Goal: Navigation & Orientation: Find specific page/section

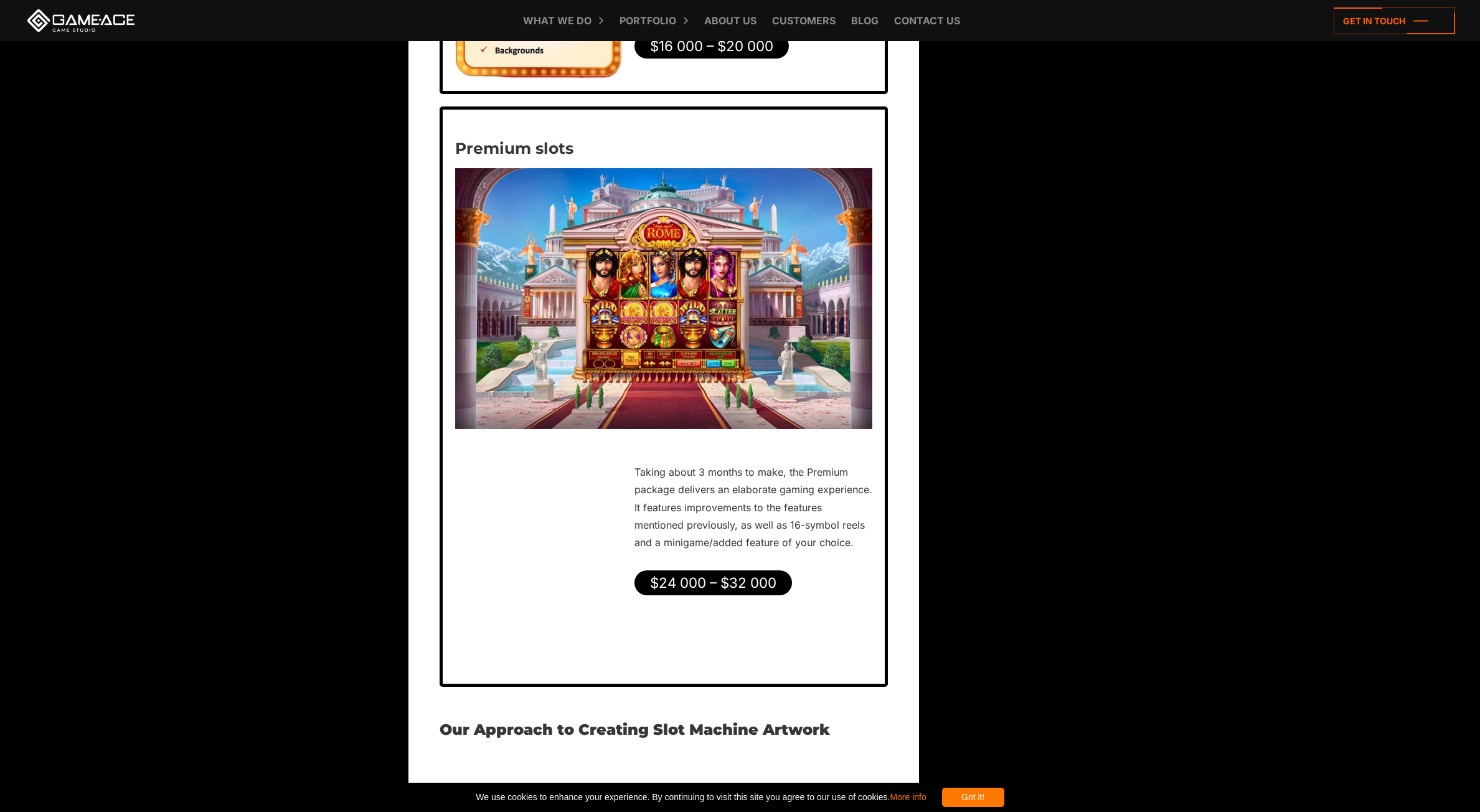
scroll to position [4232, 0]
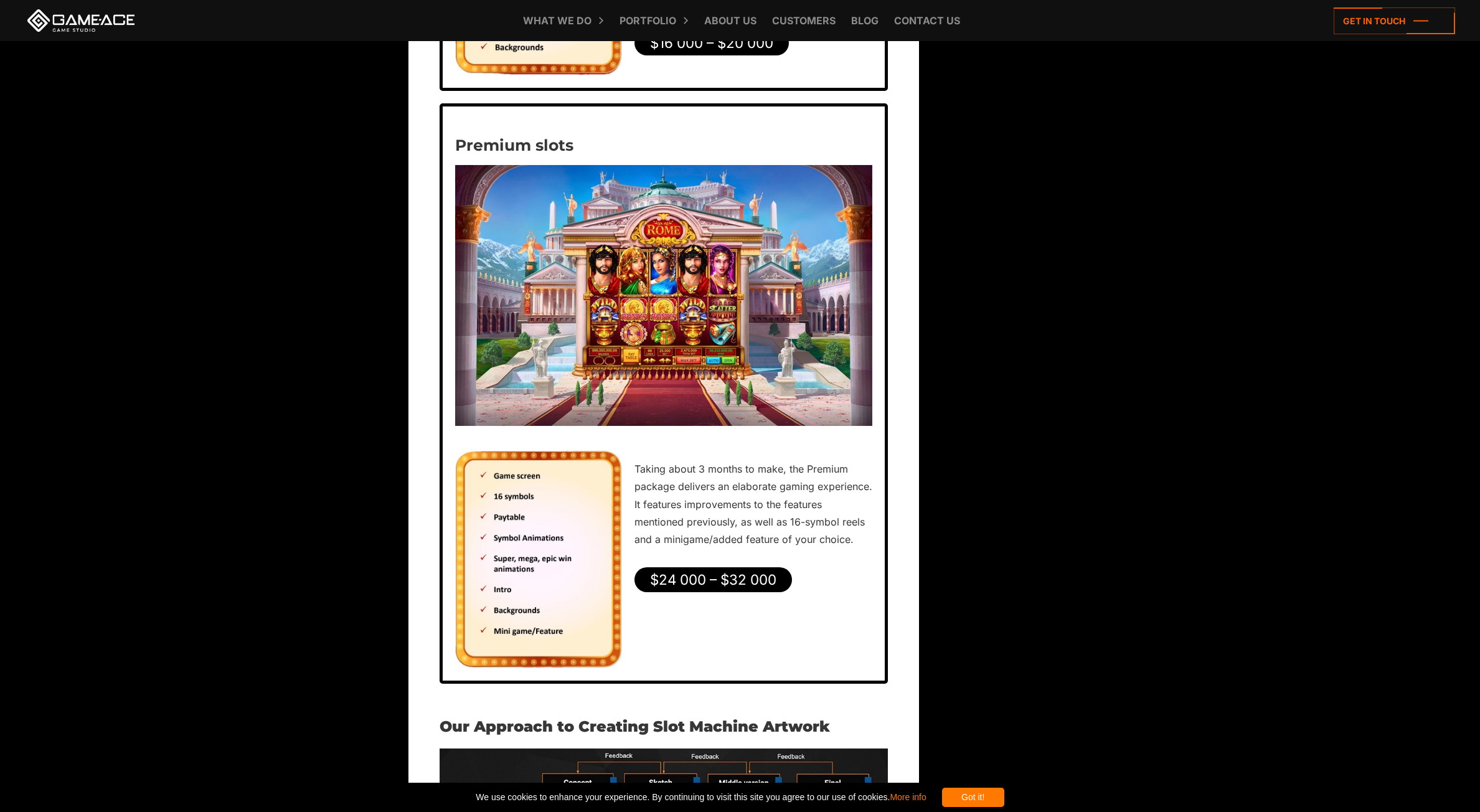
click at [636, 260] on img at bounding box center [663, 295] width 417 height 260
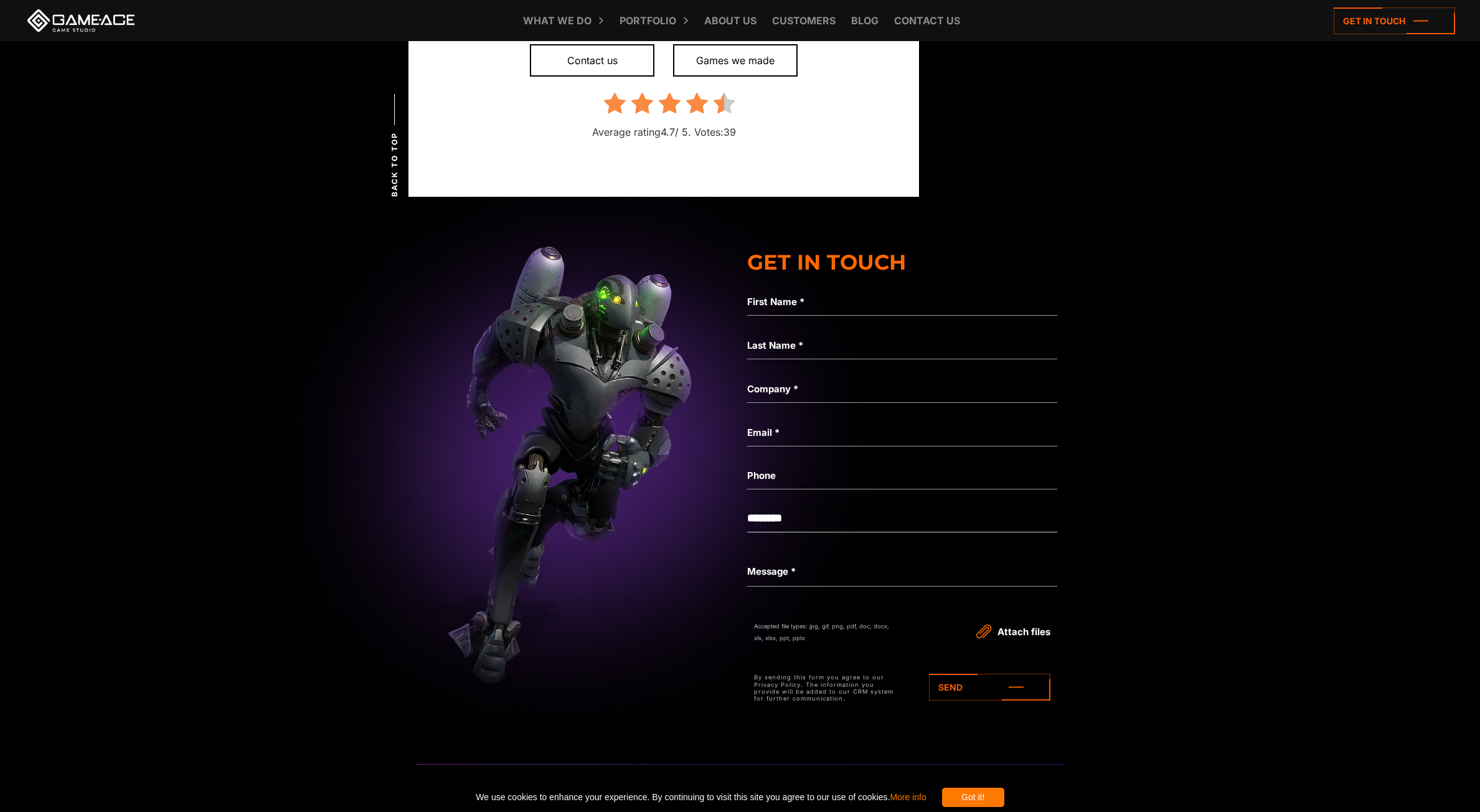
scroll to position [6375, 0]
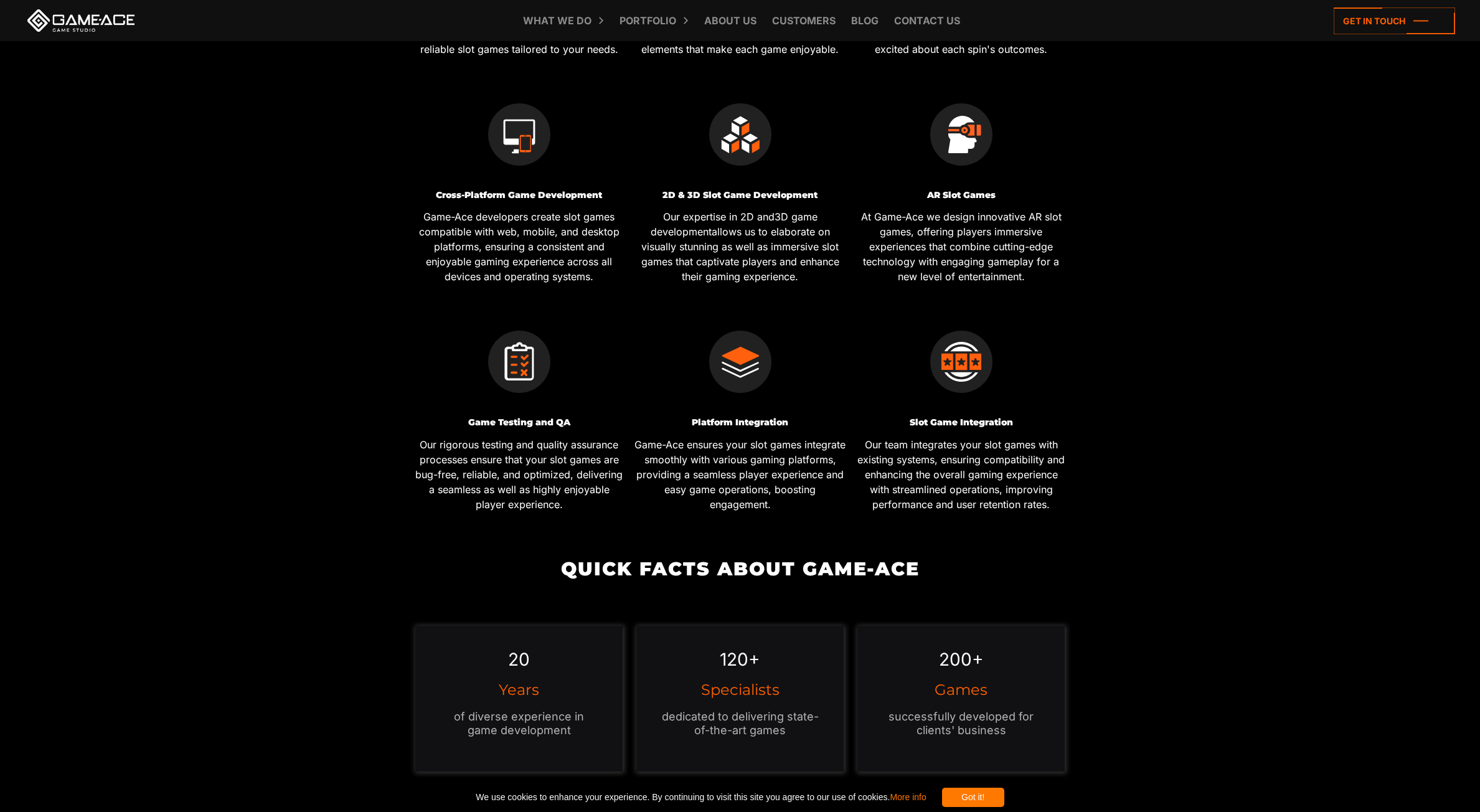
scroll to position [1308, 0]
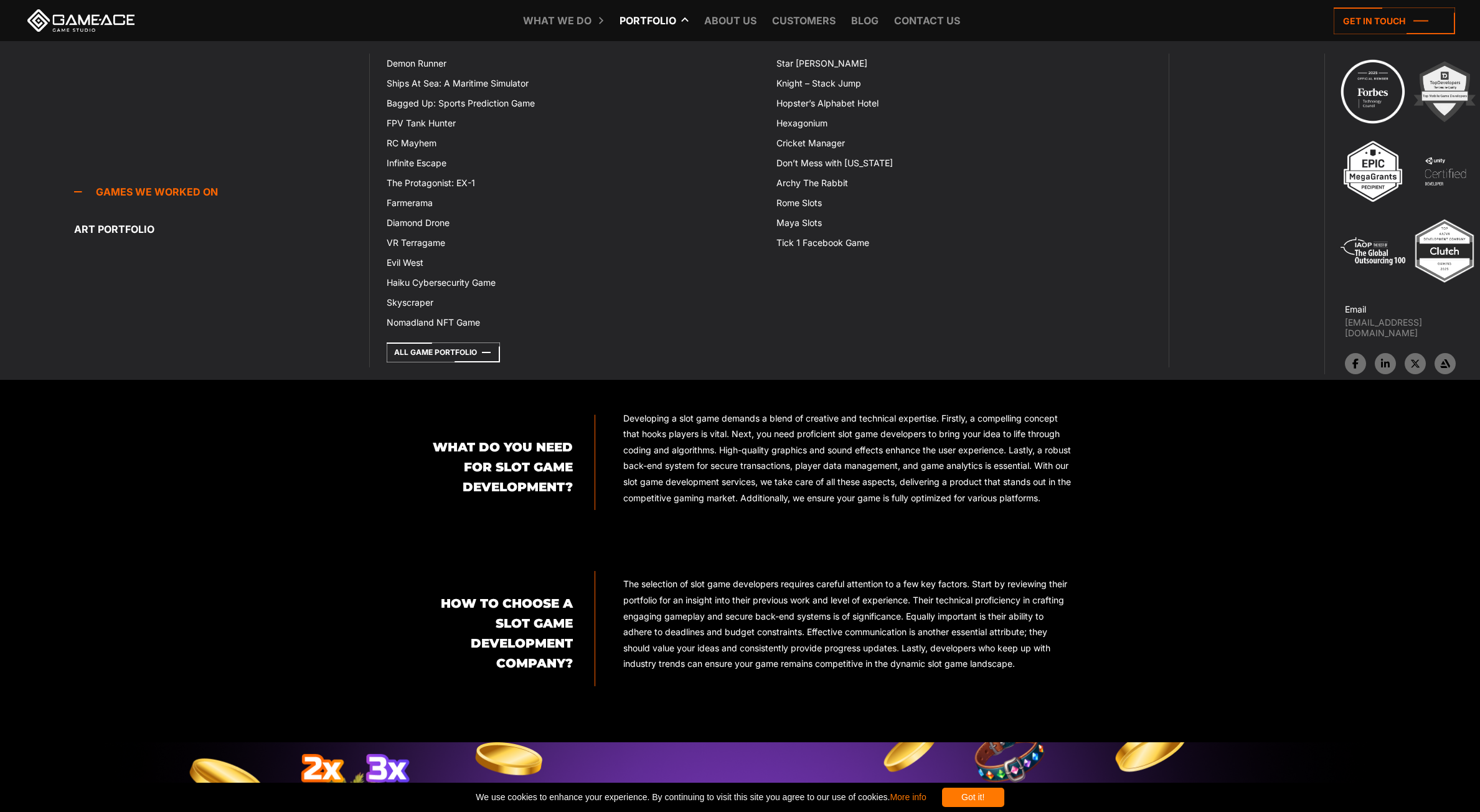
click at [635, 12] on icon at bounding box center [623, 20] width 30 height 41
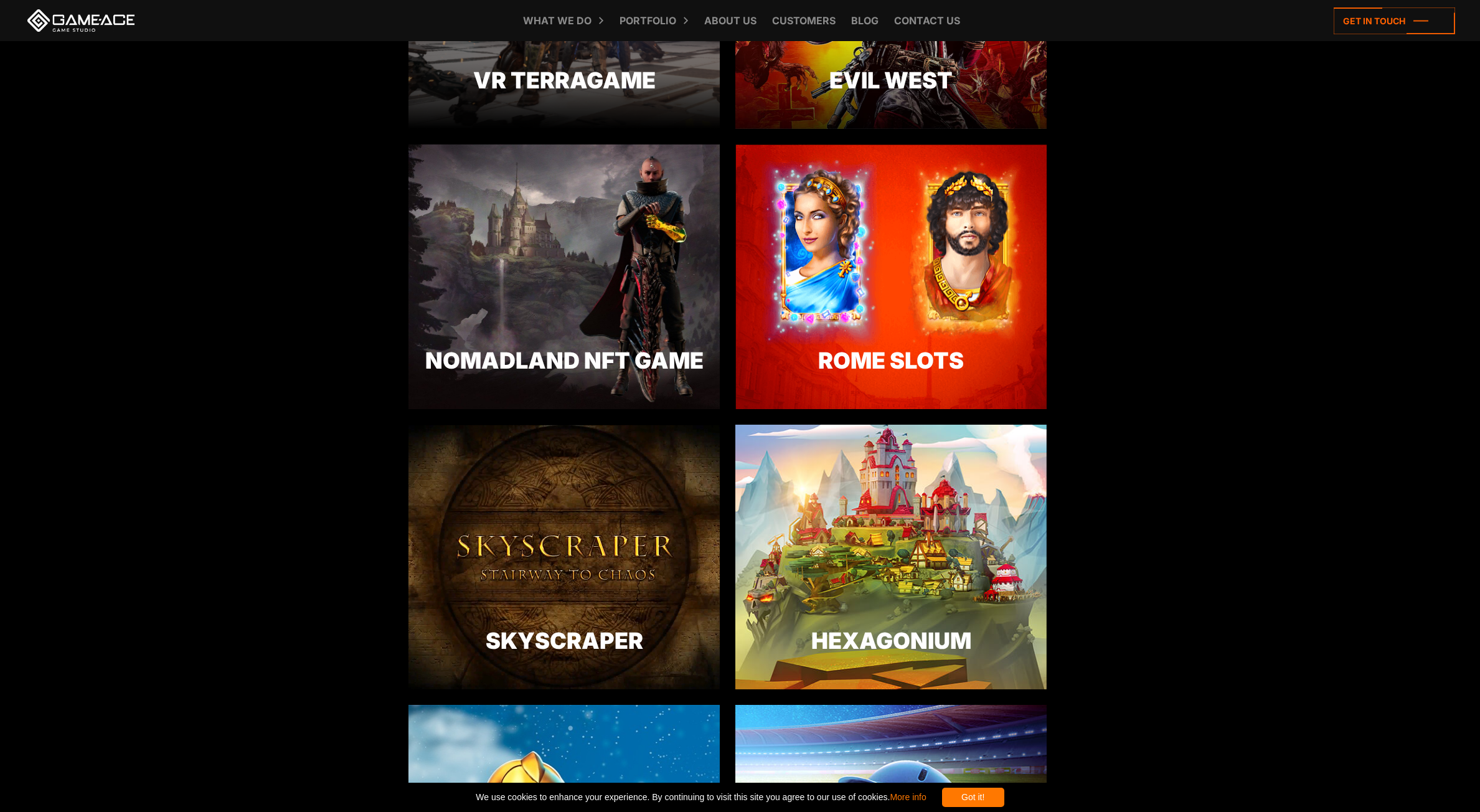
scroll to position [2053, 0]
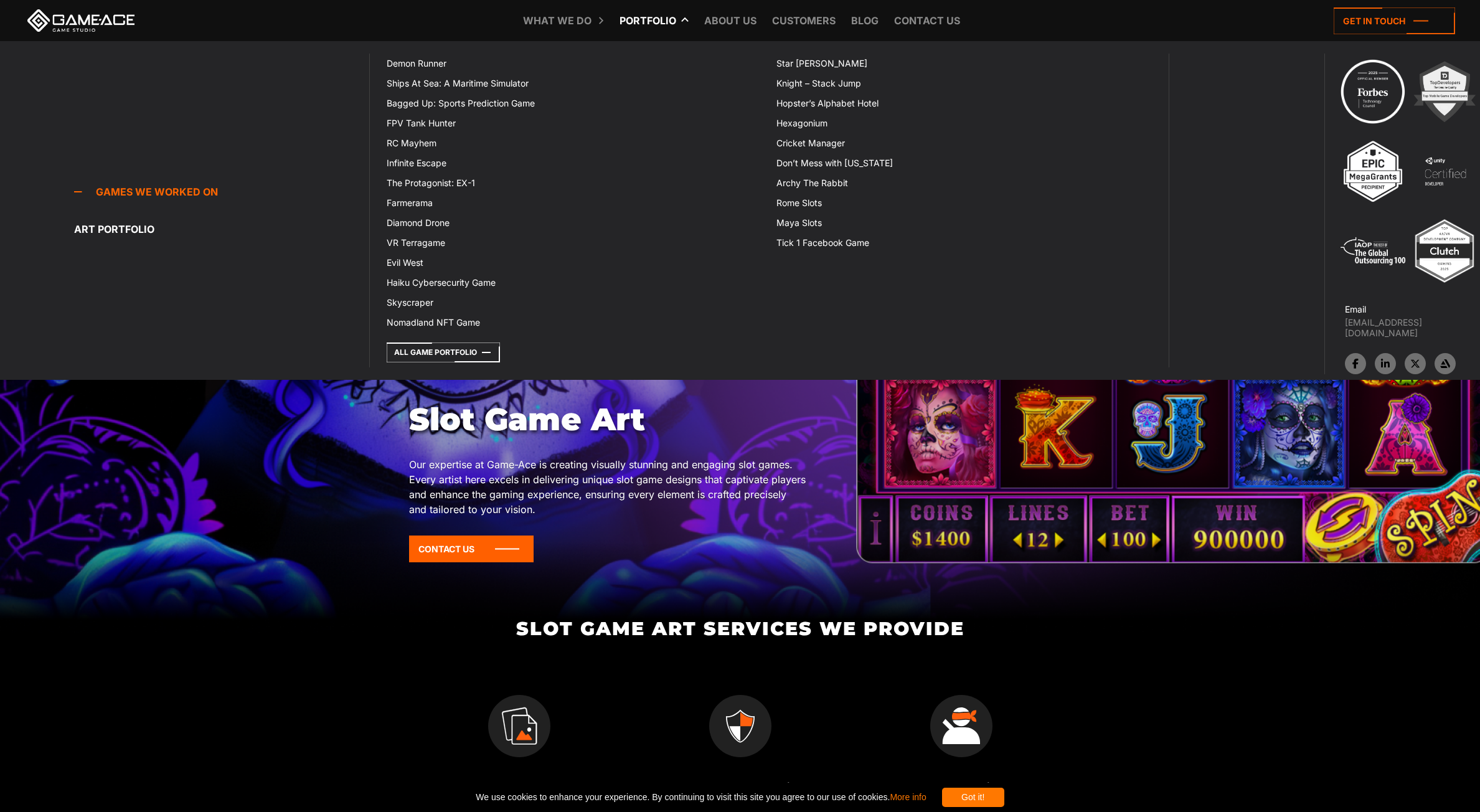
click at [666, 19] on link "Portfolio" at bounding box center [648, 20] width 69 height 41
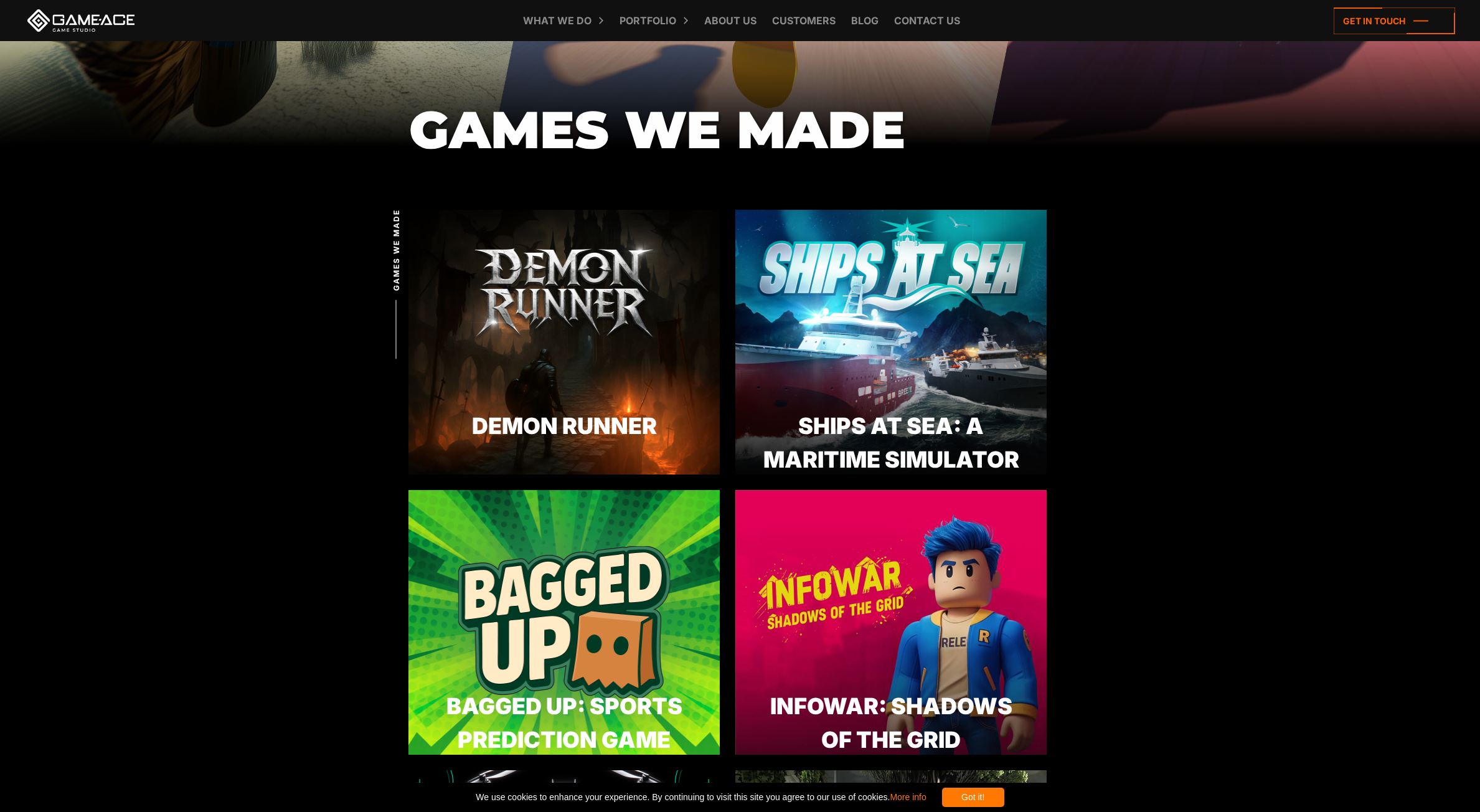
scroll to position [371, 0]
